Goal: Information Seeking & Learning: Check status

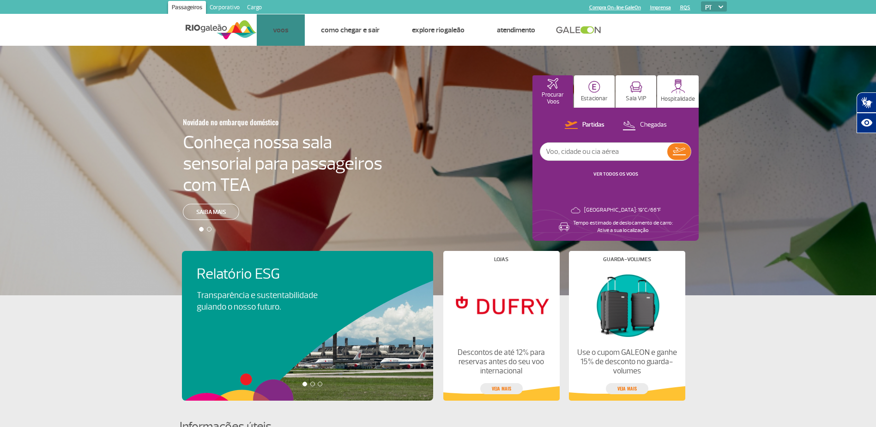
click at [283, 32] on link "Voos" at bounding box center [281, 29] width 16 height 9
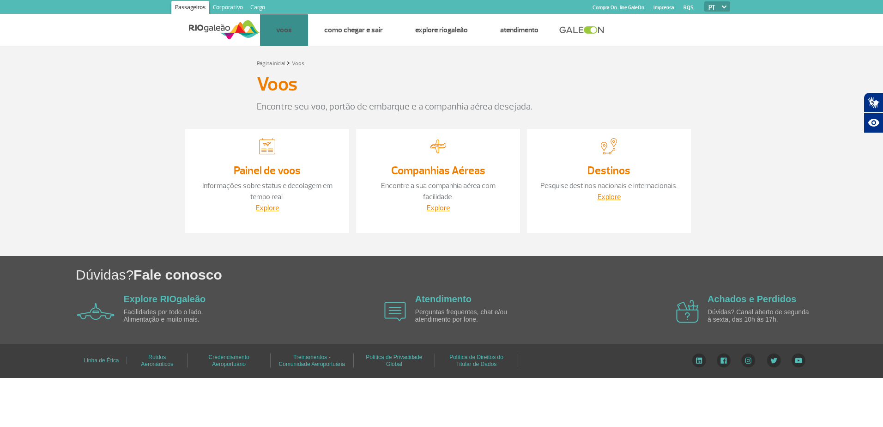
click at [0, 0] on div "Painel de voos Companhias Aéreas Destinos" at bounding box center [0, 0] width 0 height 0
click at [0, 0] on link "Painel de voos" at bounding box center [0, 0] width 0 height 0
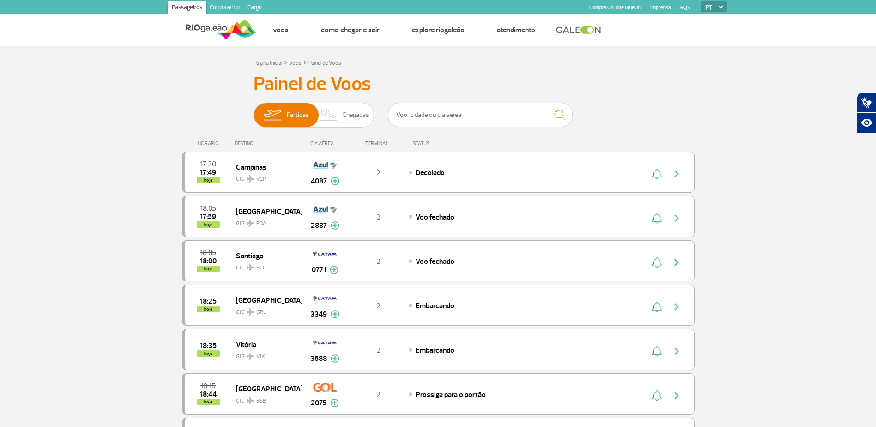
click at [345, 113] on span "Chegadas" at bounding box center [355, 115] width 27 height 24
click at [253, 110] on input "Partidas Chegadas" at bounding box center [253, 110] width 0 height 0
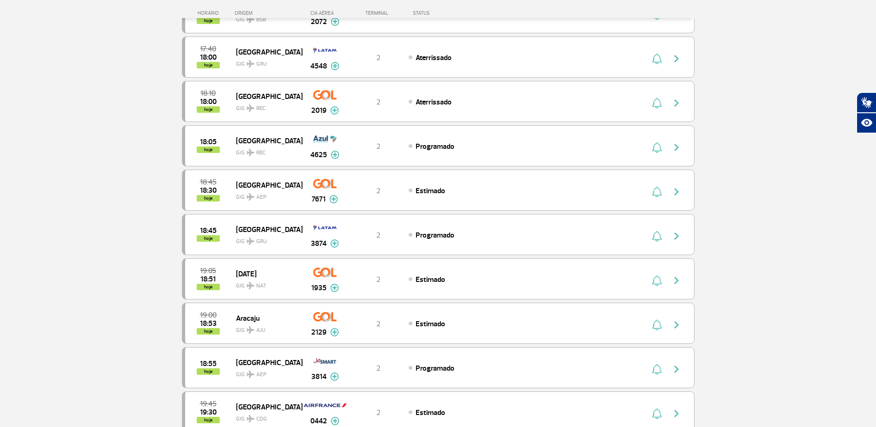
scroll to position [138, 0]
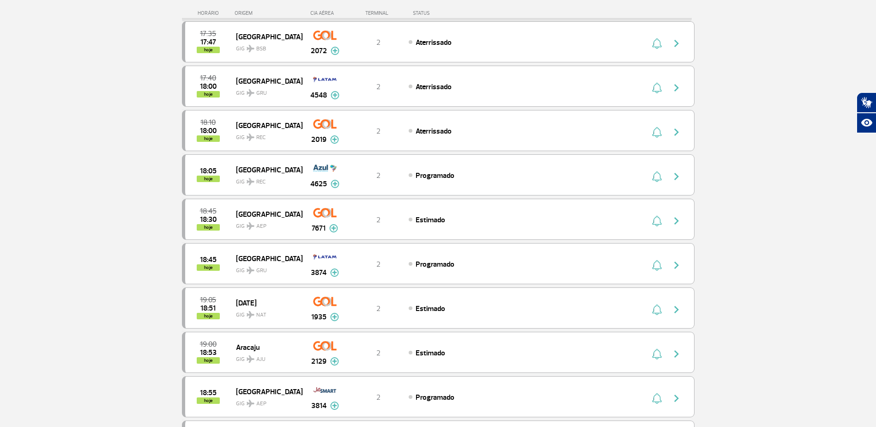
click at [674, 178] on img "button" at bounding box center [676, 176] width 11 height 11
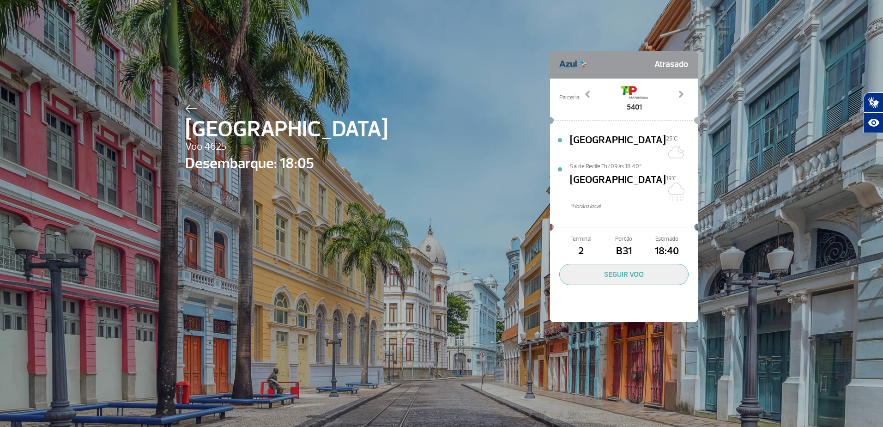
click at [645, 264] on button "SEGUIR VOO" at bounding box center [623, 274] width 129 height 21
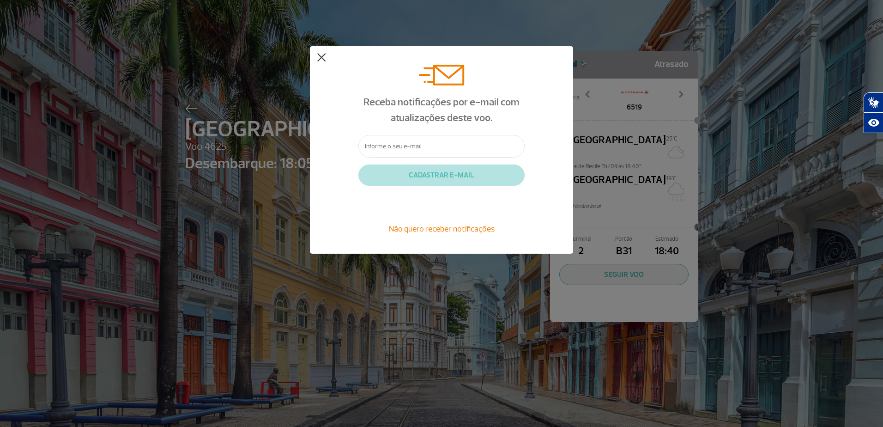
click at [318, 62] on button at bounding box center [321, 57] width 9 height 9
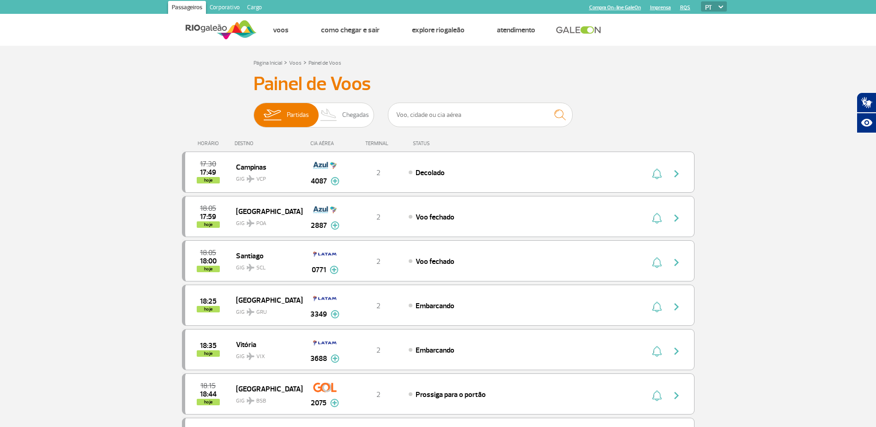
click at [342, 114] on span "Partidas Chegadas" at bounding box center [313, 114] width 120 height 25
click at [253, 110] on input "Partidas Chegadas" at bounding box center [253, 110] width 0 height 0
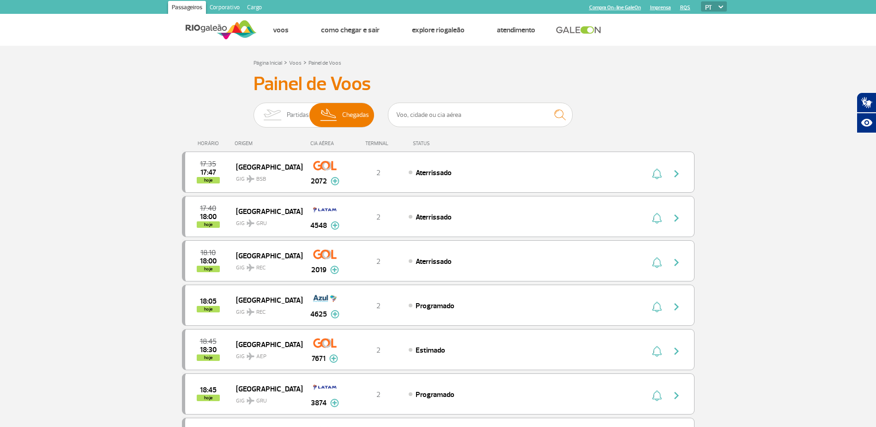
click at [676, 307] on img "button" at bounding box center [676, 306] width 11 height 11
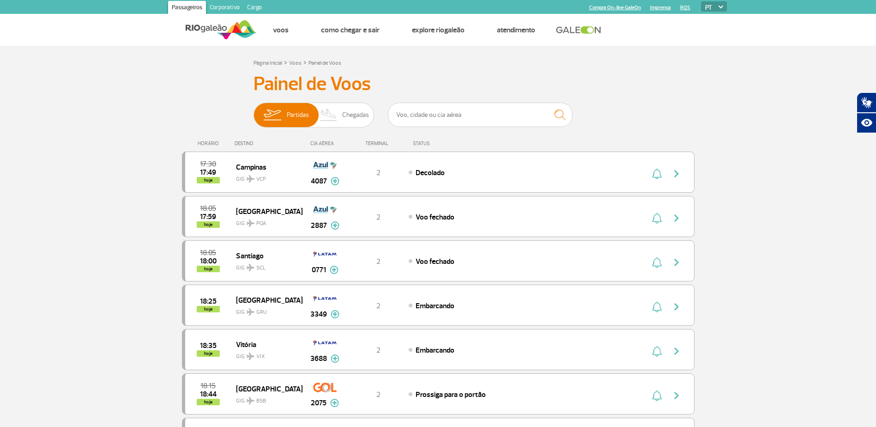
click at [341, 106] on img at bounding box center [328, 115] width 27 height 24
click at [253, 110] on input "Partidas Chegadas" at bounding box center [253, 110] width 0 height 0
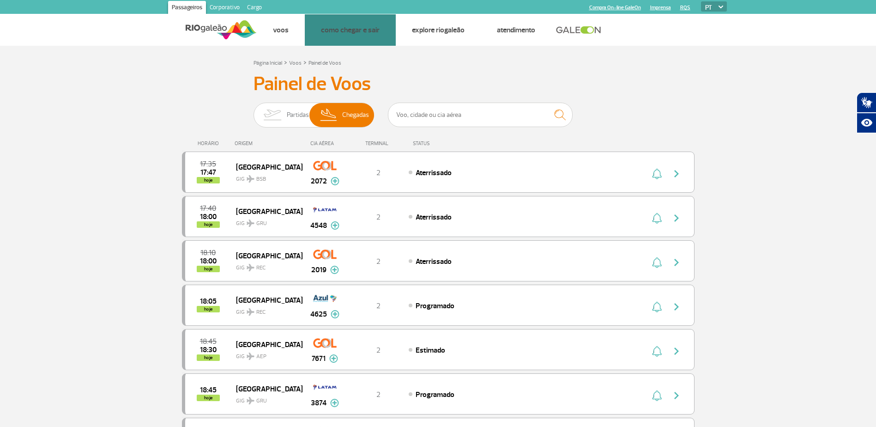
click at [0, 0] on link "Ônibus" at bounding box center [0, 0] width 0 height 0
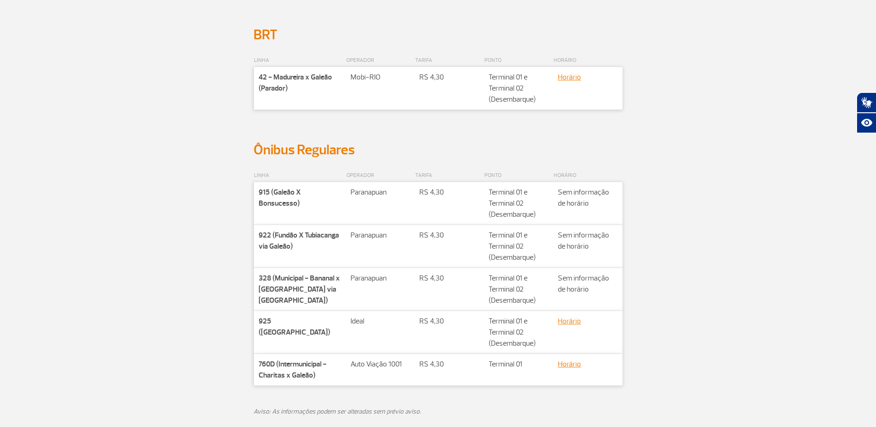
scroll to position [138, 0]
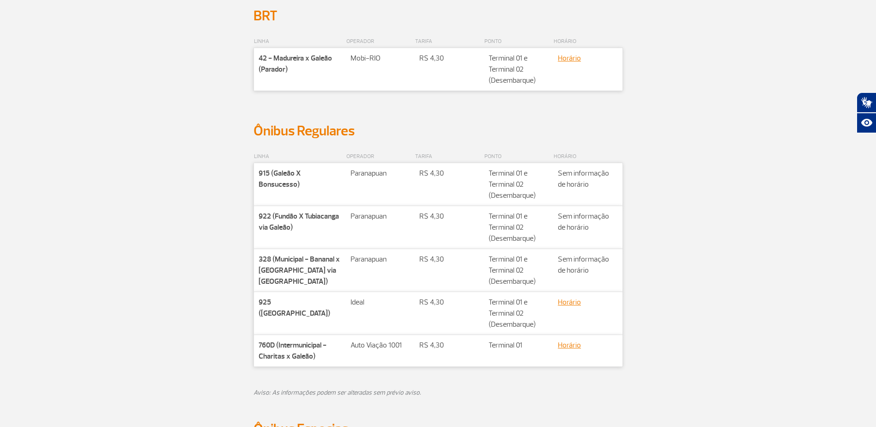
click at [572, 344] on link "Horário" at bounding box center [569, 344] width 23 height 9
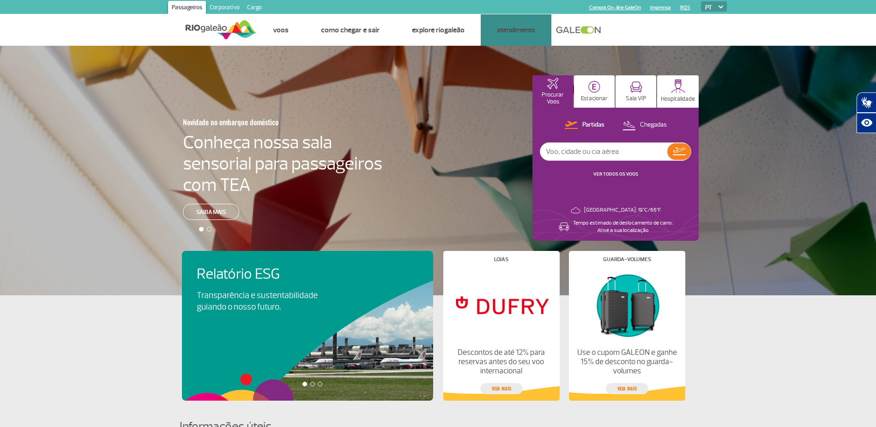
click at [0, 0] on link "Fale conosco" at bounding box center [0, 0] width 0 height 0
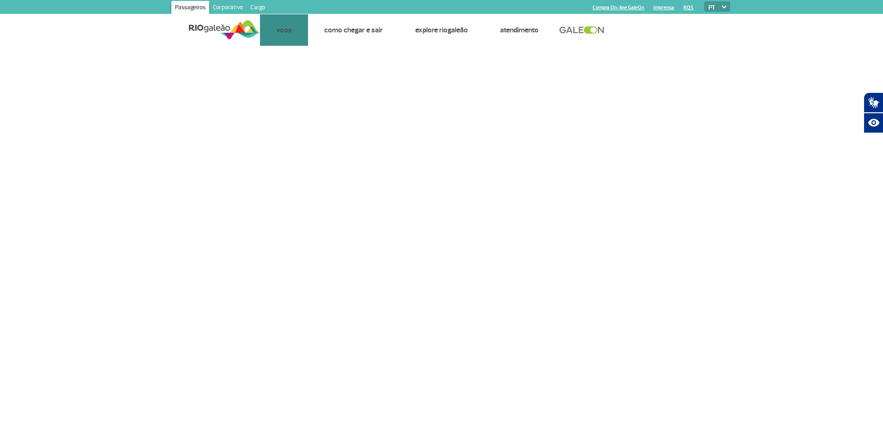
click at [0, 0] on link "Painel de voos" at bounding box center [0, 0] width 0 height 0
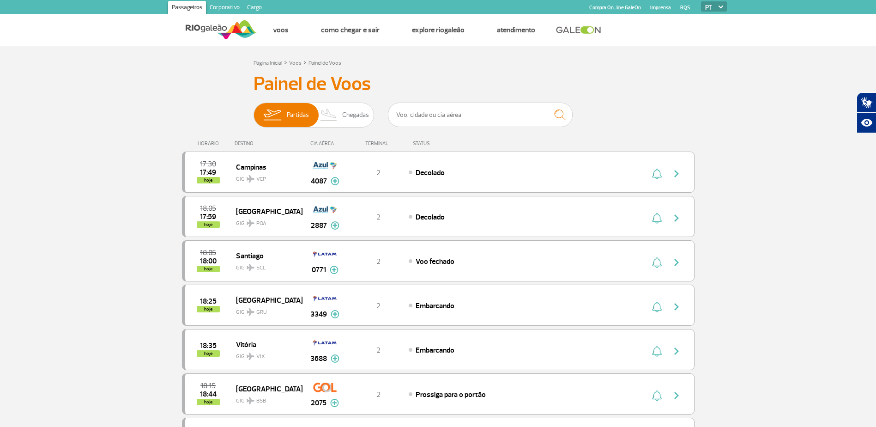
drag, startPoint x: 0, startPoint y: 164, endPoint x: 67, endPoint y: 153, distance: 68.8
click at [345, 113] on span "Chegadas" at bounding box center [355, 115] width 27 height 24
click at [253, 110] on input "Partidas Chegadas" at bounding box center [253, 110] width 0 height 0
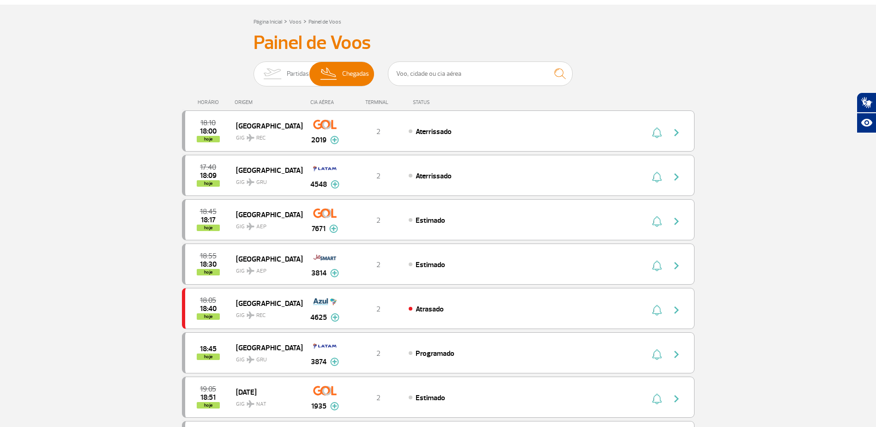
scroll to position [92, 0]
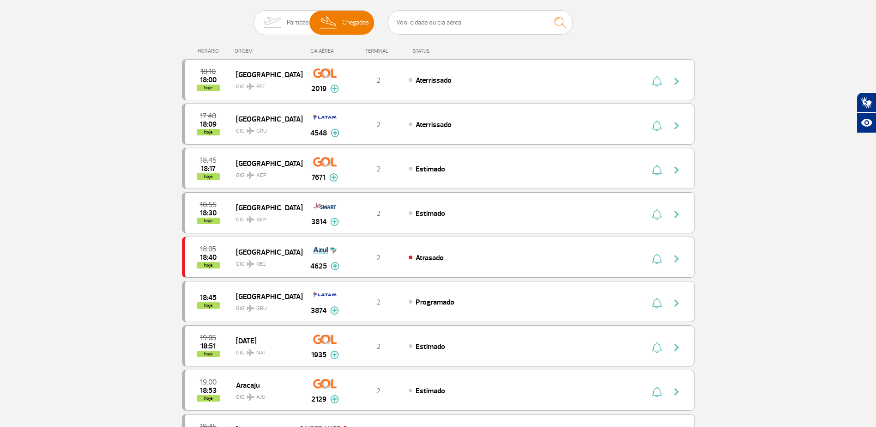
click at [674, 259] on img "button" at bounding box center [676, 258] width 11 height 11
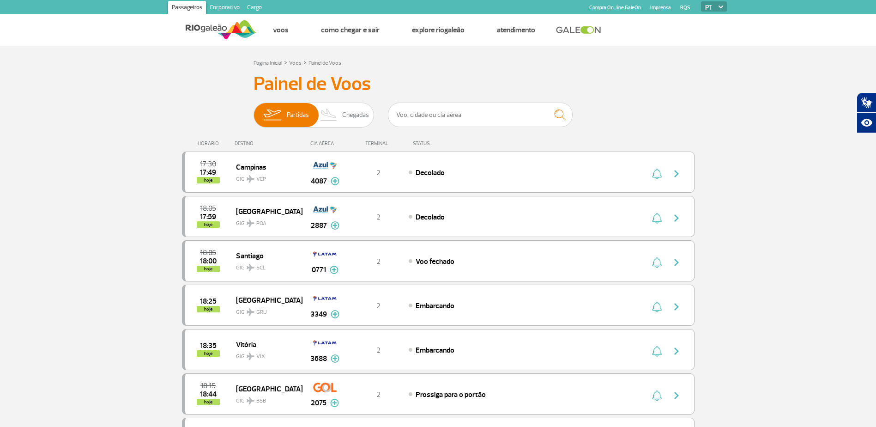
click at [337, 117] on img at bounding box center [328, 115] width 27 height 24
click at [253, 110] on input "Partidas Chegadas" at bounding box center [253, 110] width 0 height 0
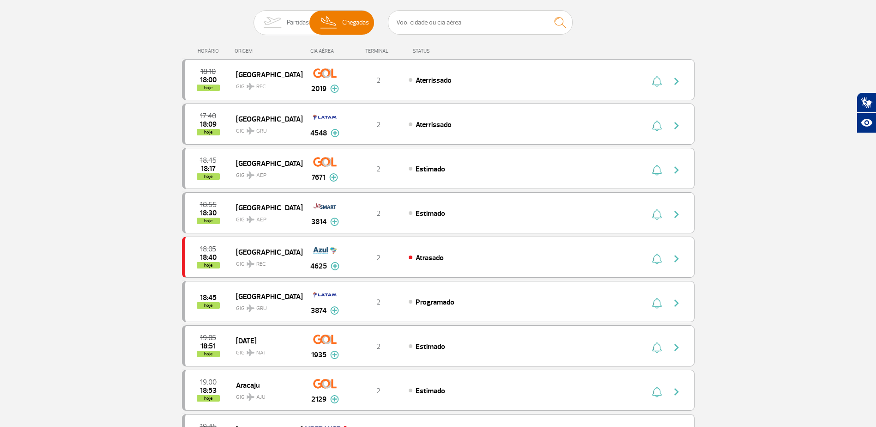
scroll to position [138, 0]
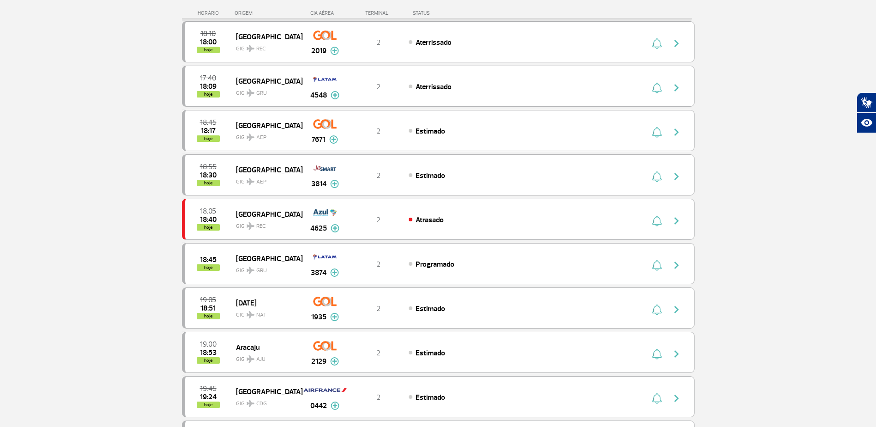
click at [677, 218] on img "button" at bounding box center [676, 220] width 11 height 11
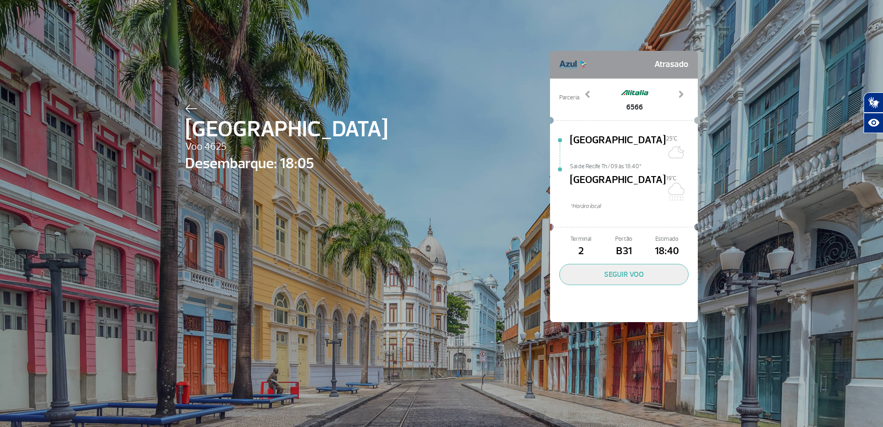
click at [187, 105] on img at bounding box center [191, 108] width 12 height 8
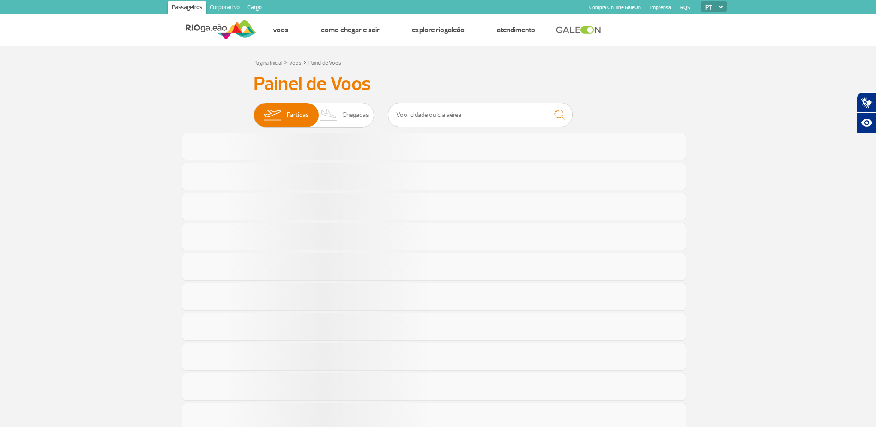
click at [348, 117] on span "Chegadas" at bounding box center [355, 115] width 27 height 24
click at [253, 110] on input "Partidas Chegadas" at bounding box center [253, 110] width 0 height 0
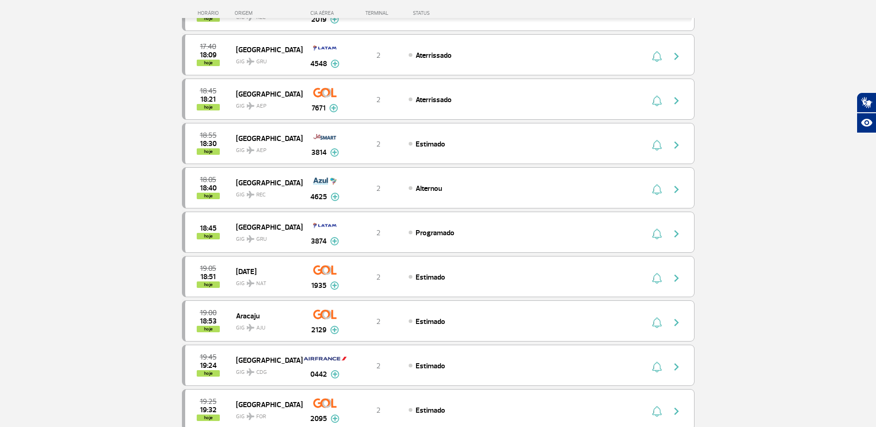
scroll to position [185, 0]
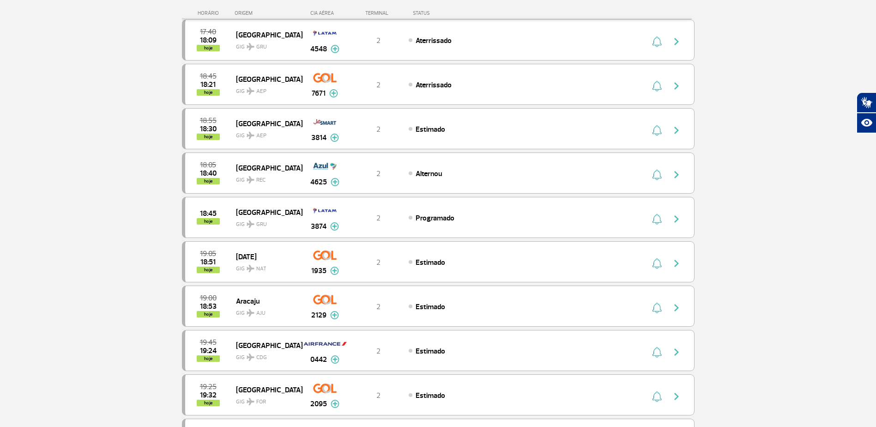
click at [427, 178] on div "Alternou" at bounding box center [511, 173] width 204 height 10
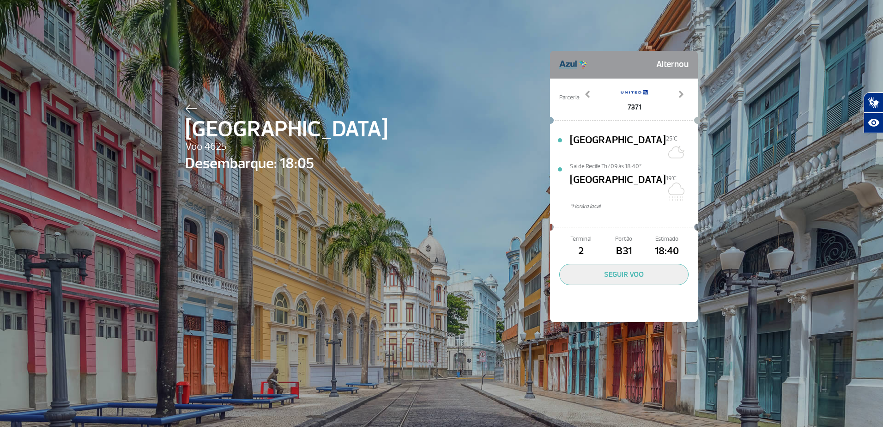
click at [186, 108] on img at bounding box center [191, 108] width 12 height 8
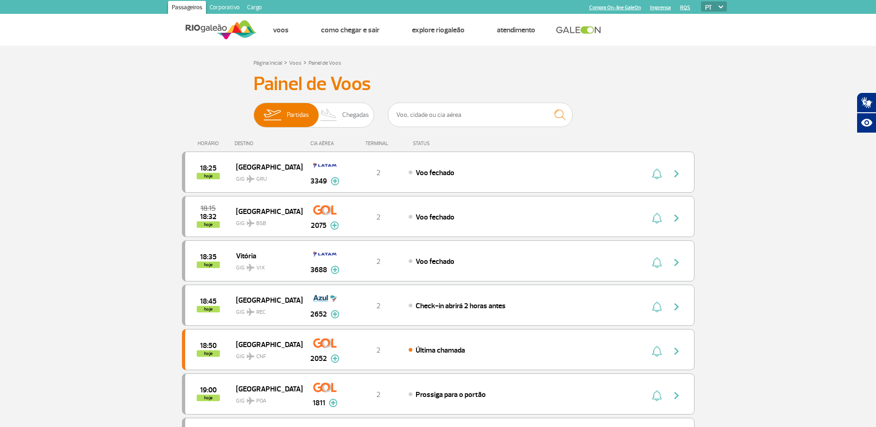
drag, startPoint x: 351, startPoint y: 125, endPoint x: 353, endPoint y: 117, distance: 8.5
click at [351, 124] on span "Chegadas" at bounding box center [355, 115] width 27 height 24
click at [253, 110] on input "Partidas Chegadas" at bounding box center [253, 110] width 0 height 0
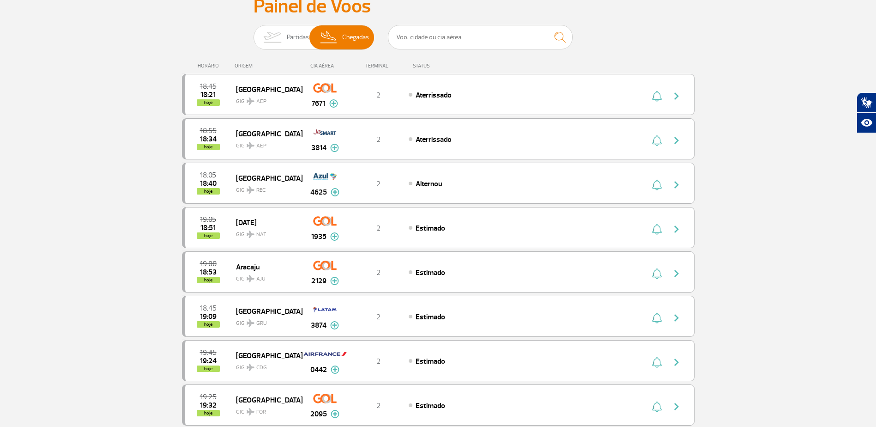
scroll to position [92, 0]
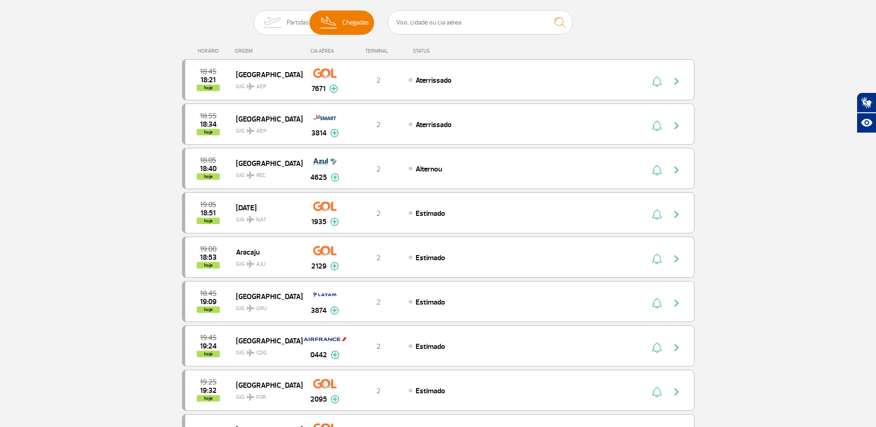
click at [285, 25] on img at bounding box center [272, 23] width 29 height 24
click at [253, 18] on input "Partidas Chegadas" at bounding box center [253, 18] width 0 height 0
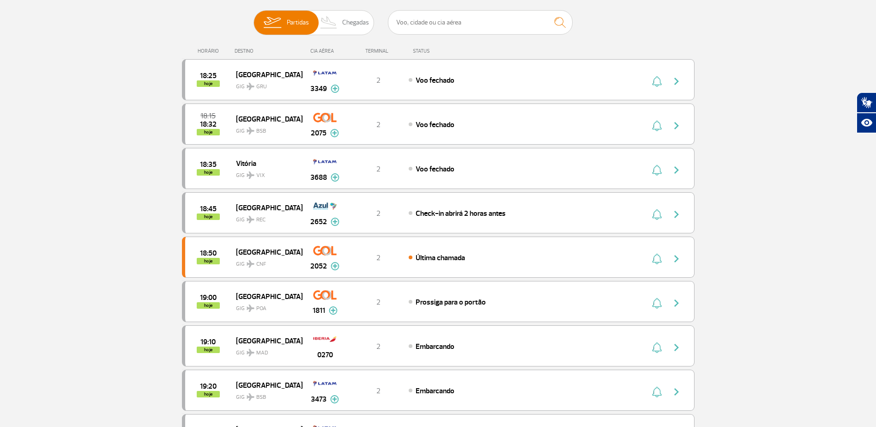
click at [350, 23] on span "Chegadas" at bounding box center [355, 23] width 27 height 24
click at [253, 18] on input "Partidas Chegadas" at bounding box center [253, 18] width 0 height 0
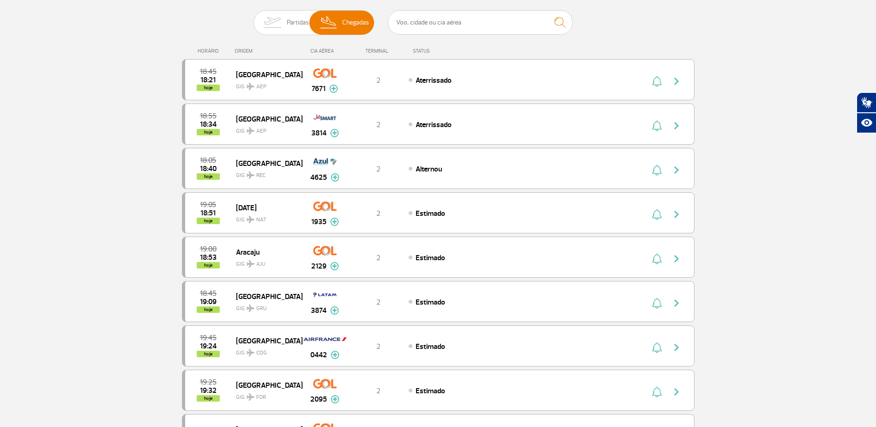
click at [684, 167] on button "button" at bounding box center [678, 168] width 21 height 15
